Goal: Navigation & Orientation: Go to known website

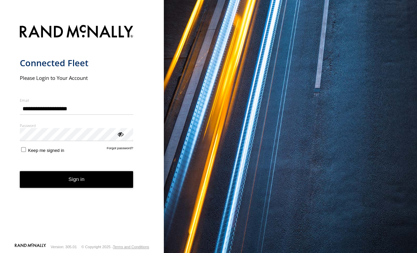
click at [73, 179] on button "Sign in" at bounding box center [77, 179] width 114 height 17
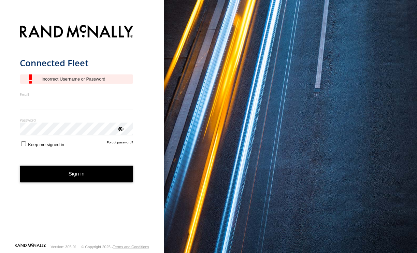
click at [74, 105] on input "Email" at bounding box center [77, 103] width 114 height 12
type input "**********"
click at [81, 172] on button "Sign in" at bounding box center [77, 174] width 114 height 17
